Goal: Information Seeking & Learning: Learn about a topic

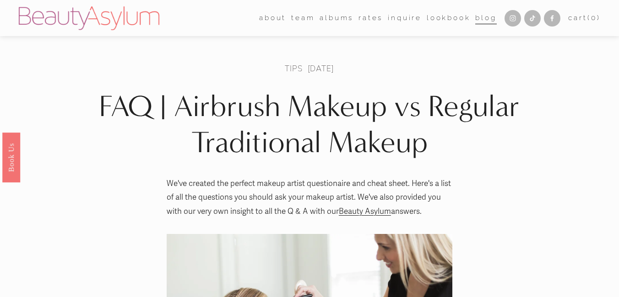
click at [365, 16] on link "Rates" at bounding box center [370, 18] width 24 height 14
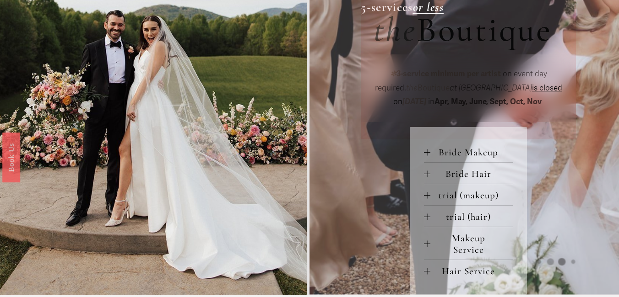
scroll to position [361, 0]
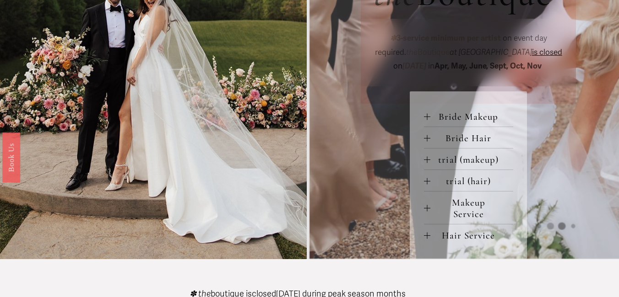
click at [429, 210] on div at bounding box center [427, 208] width 6 height 6
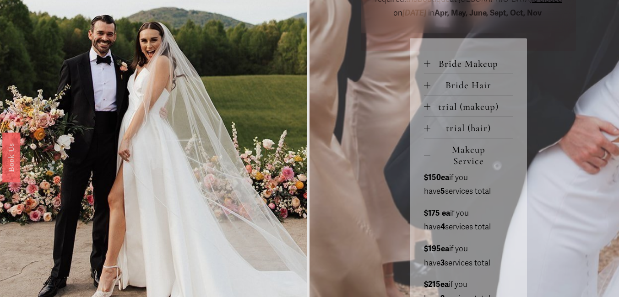
scroll to position [416, 0]
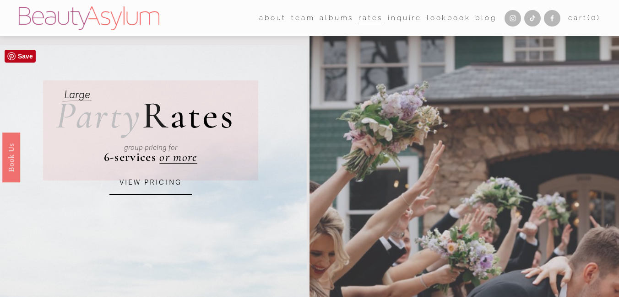
click at [142, 181] on link "VIEW PRICING" at bounding box center [150, 183] width 82 height 25
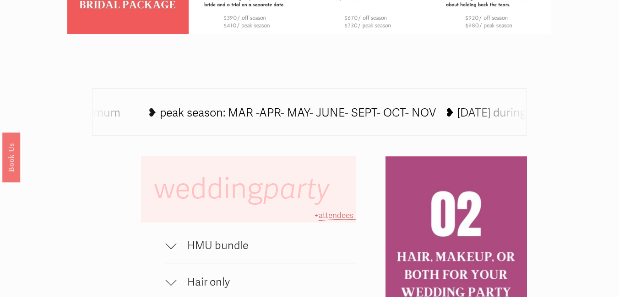
scroll to position [460, 0]
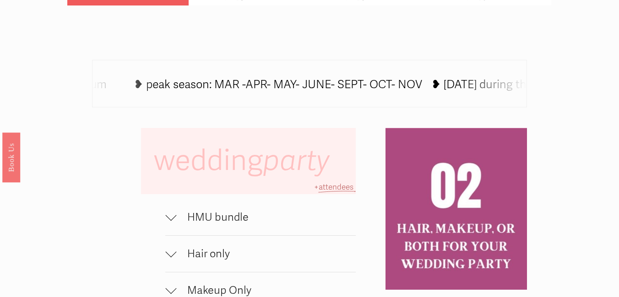
click at [193, 255] on span "Hair only" at bounding box center [265, 254] width 179 height 13
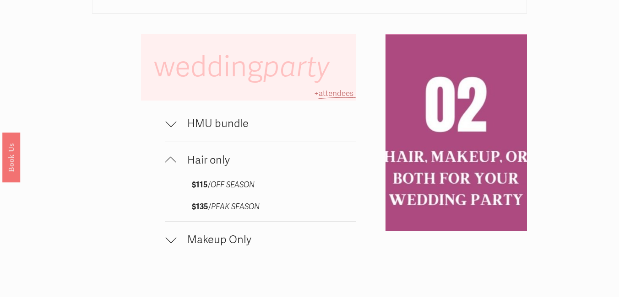
scroll to position [572, 0]
